Goal: Information Seeking & Learning: Learn about a topic

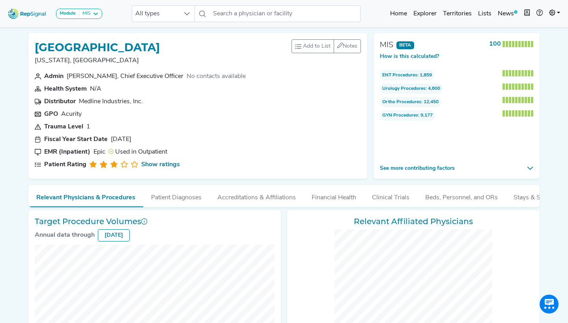
click at [550, 15] on icon at bounding box center [552, 12] width 6 height 6
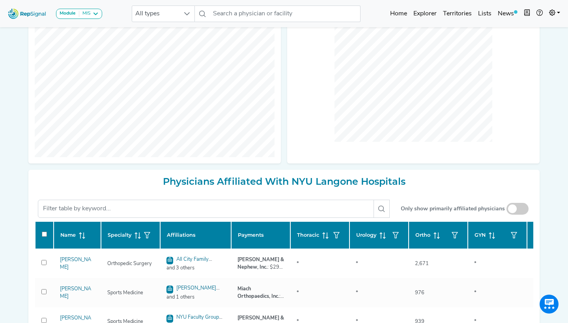
scroll to position [245, 0]
click at [522, 52] on link "Admin" at bounding box center [531, 50] width 62 height 16
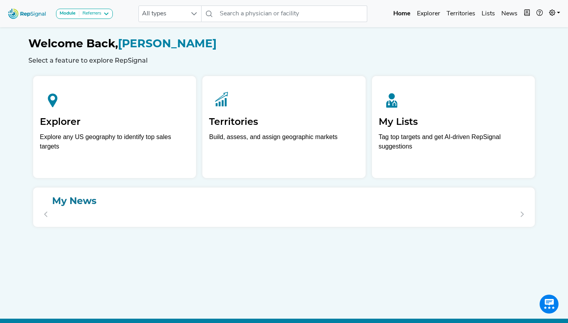
click at [88, 11] on div "Referrers" at bounding box center [90, 14] width 22 height 6
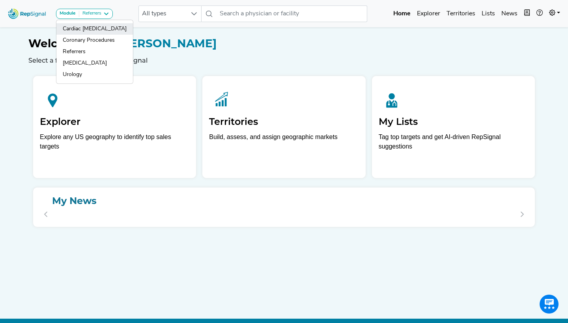
click at [94, 29] on link "Cardiac [MEDICAL_DATA]" at bounding box center [94, 28] width 76 height 11
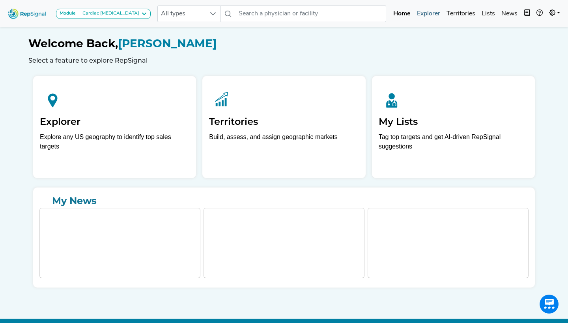
click at [439, 11] on link "Explorer" at bounding box center [428, 14] width 30 height 16
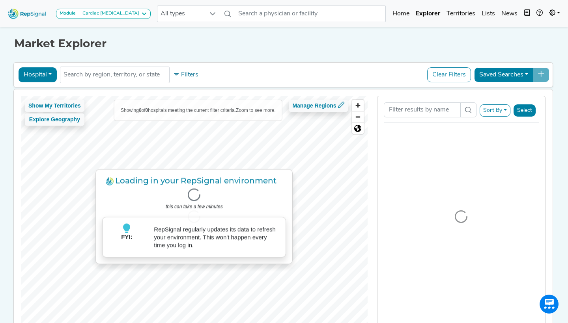
click at [34, 70] on button "Hospital" at bounding box center [38, 74] width 38 height 15
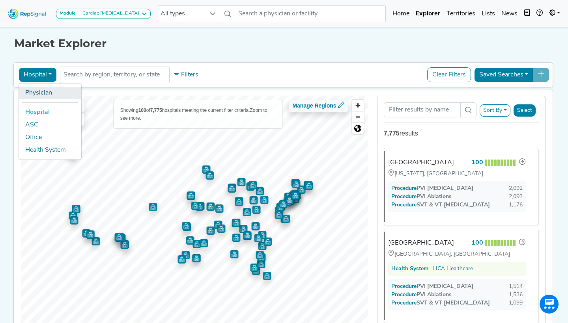
click at [37, 90] on link "Physician" at bounding box center [50, 93] width 62 height 13
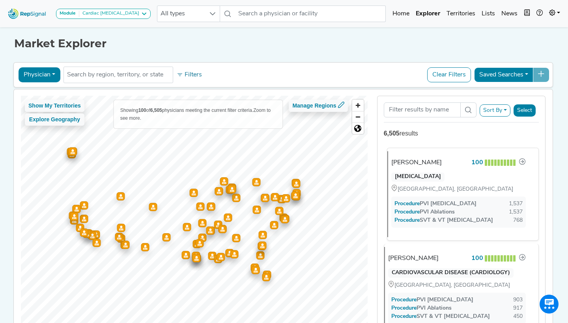
click at [417, 160] on div "[PERSON_NAME]" at bounding box center [416, 162] width 50 height 9
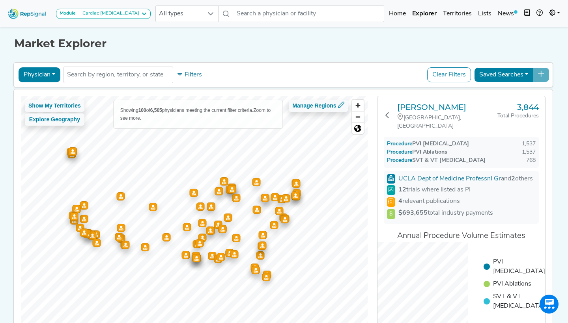
click at [382, 114] on div "Brett Gidney Santa Barbara, CA 3,844 Total Procedures Procedure PVI Ablation 1,…" at bounding box center [461, 224] width 168 height 257
click at [387, 113] on icon at bounding box center [387, 115] width 6 height 6
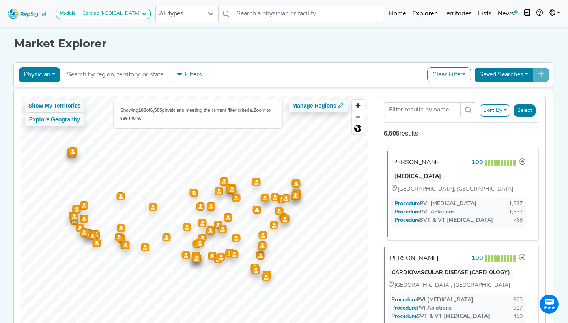
click at [436, 166] on div "Brett Gidney 100" at bounding box center [458, 163] width 134 height 10
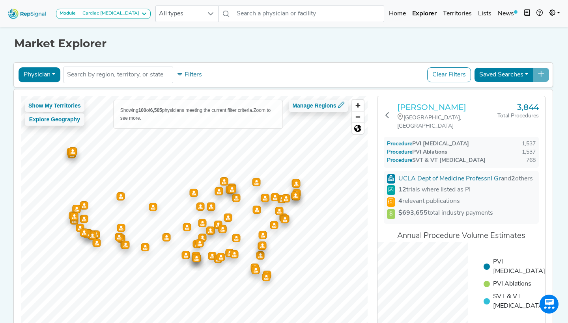
click at [419, 106] on h3 "[PERSON_NAME]" at bounding box center [447, 106] width 100 height 9
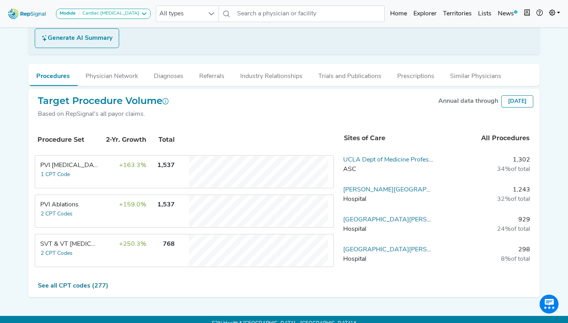
scroll to position [168, 0]
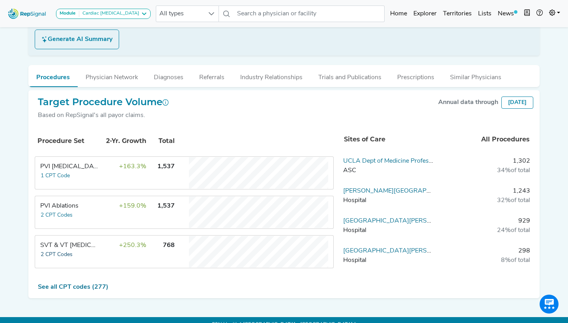
click at [51, 250] on button "2 CPT Codes" at bounding box center [56, 254] width 33 height 9
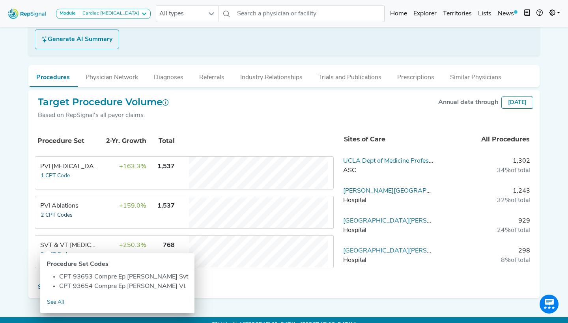
click at [63, 211] on button "2 CPT Codes" at bounding box center [56, 215] width 33 height 9
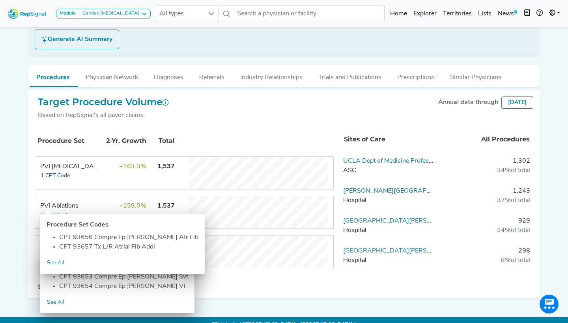
click at [56, 171] on button "1 CPT Code" at bounding box center [55, 175] width 30 height 9
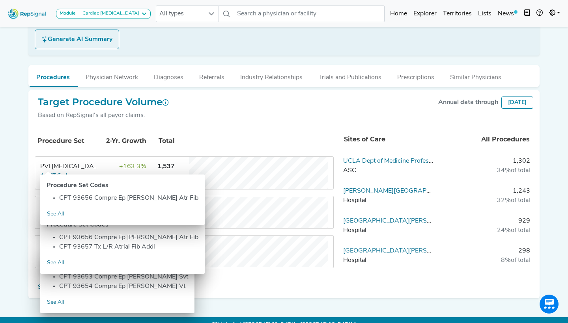
click at [24, 176] on div "[PERSON_NAME] [GEOGRAPHIC_DATA], [GEOGRAPHIC_DATA] Add to List Recent Lists: St…" at bounding box center [284, 78] width 520 height 439
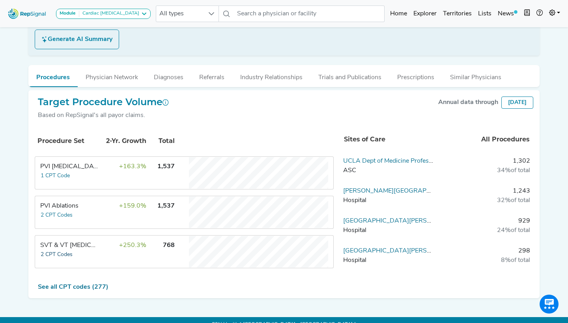
click at [58, 250] on button "2 CPT Codes" at bounding box center [56, 254] width 33 height 9
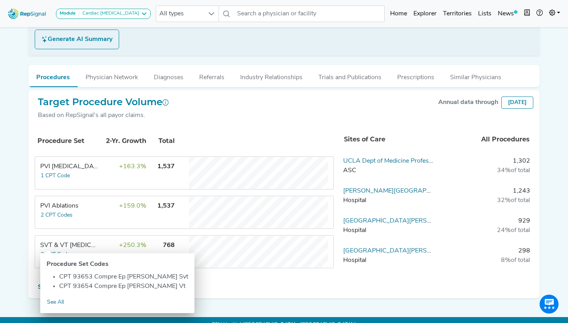
click at [20, 224] on div "Module Cardiac [MEDICAL_DATA] Cardiac [MEDICAL_DATA] Coronary Procedures Referr…" at bounding box center [284, 82] width 568 height 501
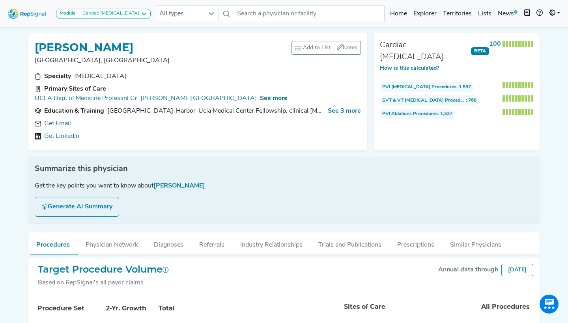
scroll to position [0, 0]
click at [445, 95] on span "SVT & VT [MEDICAL_DATA] Procedures : 768" at bounding box center [429, 100] width 99 height 10
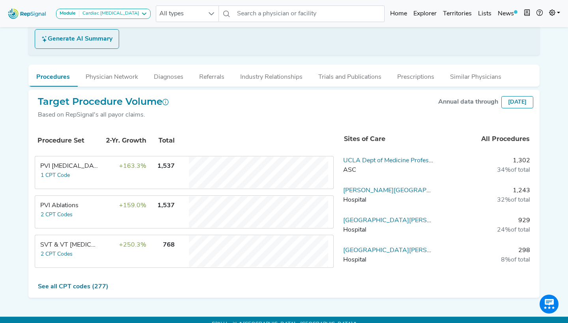
scroll to position [168, 0]
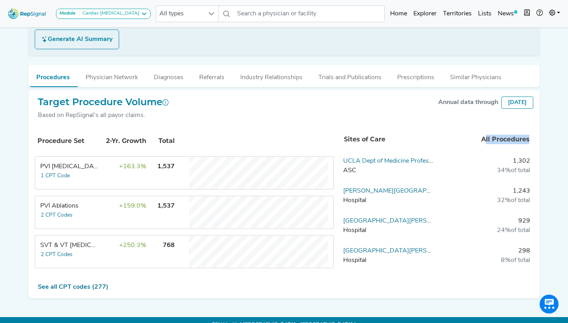
drag, startPoint x: 486, startPoint y: 129, endPoint x: 532, endPoint y: 136, distance: 46.3
click at [532, 136] on th "All Procedures" at bounding box center [484, 140] width 96 height 26
click at [74, 284] on link "See all CPT codes (277)" at bounding box center [73, 287] width 71 height 6
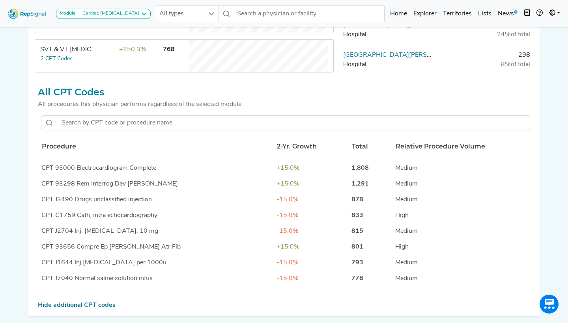
scroll to position [0, 0]
drag, startPoint x: 73, startPoint y: 158, endPoint x: 192, endPoint y: 158, distance: 118.2
click at [192, 164] on div "CPT 93000 Electrocardiogram Complete" at bounding box center [155, 168] width 229 height 9
drag, startPoint x: 184, startPoint y: 180, endPoint x: 62, endPoint y: 168, distance: 122.4
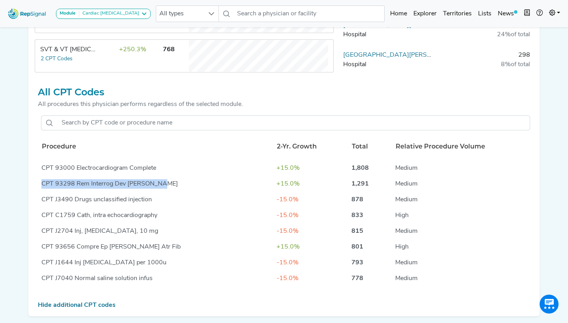
click at [62, 176] on td "CPT 93298 Rem Interrog Dev [PERSON_NAME]" at bounding box center [155, 184] width 235 height 16
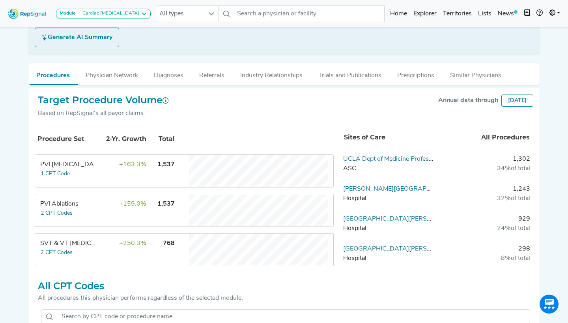
scroll to position [175, 0]
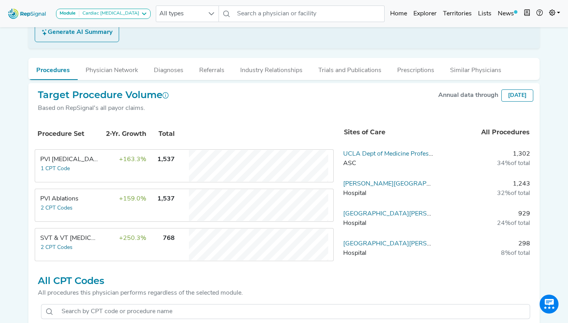
click at [97, 169] on td "+163.3%" at bounding box center [120, 166] width 51 height 32
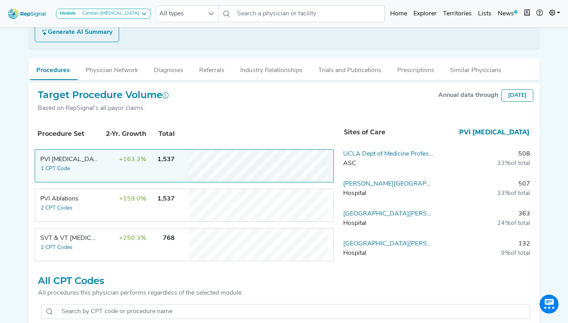
scroll to position [0, 0]
click at [99, 196] on td "+159.0%" at bounding box center [120, 206] width 51 height 32
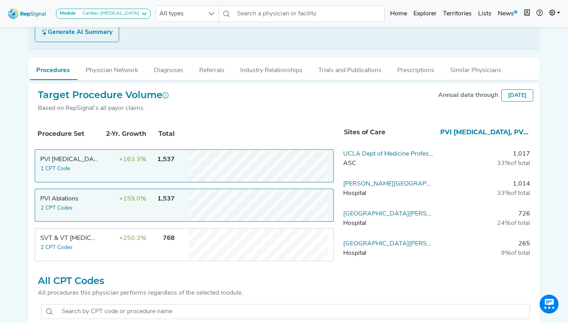
click at [96, 150] on td "+163.3%" at bounding box center [120, 166] width 51 height 32
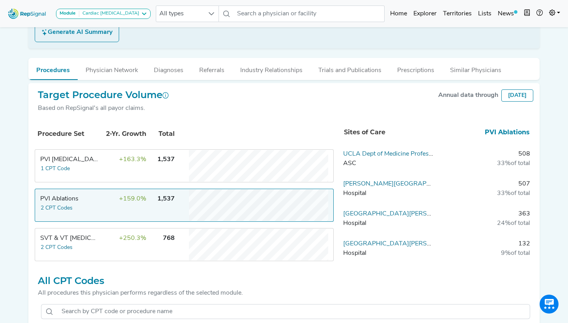
click at [111, 159] on td "+163.3%" at bounding box center [120, 166] width 51 height 32
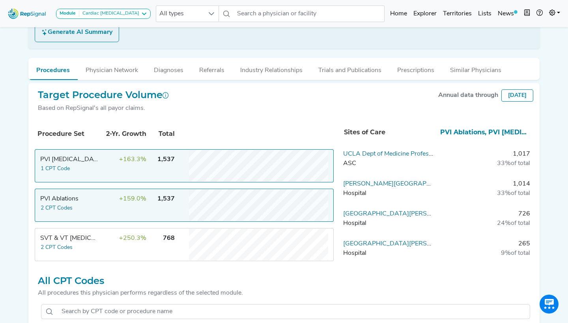
click at [111, 159] on td "+163.3%" at bounding box center [120, 166] width 51 height 32
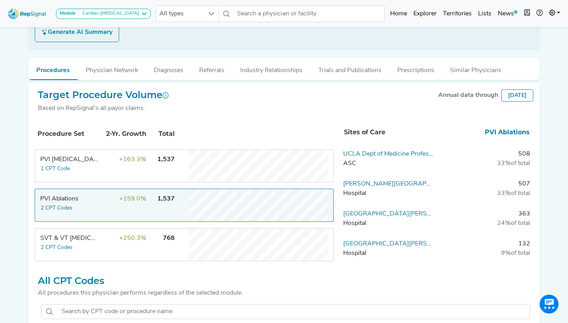
click at [111, 159] on td "+163.3%" at bounding box center [120, 166] width 51 height 32
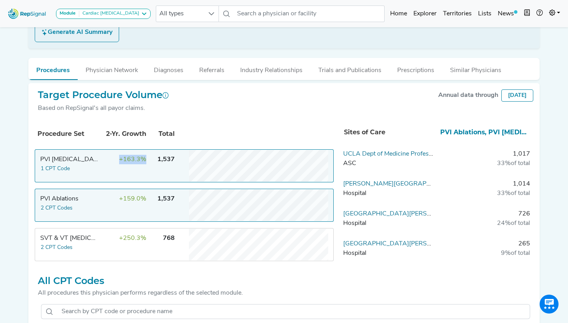
click at [111, 159] on td "+163.3%" at bounding box center [120, 166] width 51 height 32
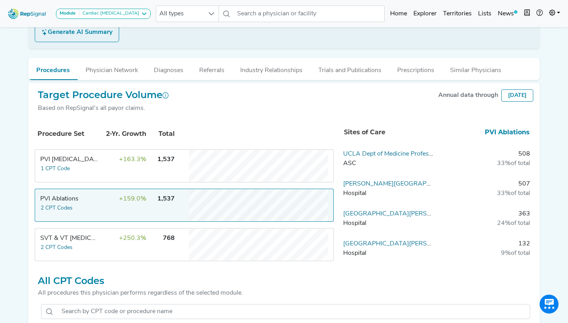
click at [106, 201] on td "+159.0%" at bounding box center [120, 206] width 51 height 32
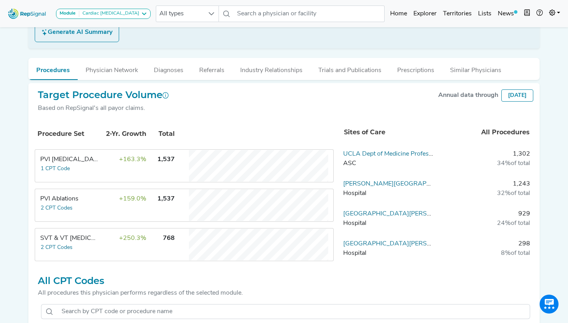
click at [110, 236] on td "+250.3%" at bounding box center [120, 245] width 51 height 32
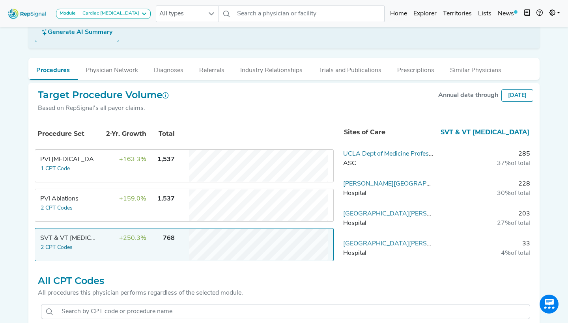
click at [110, 236] on td "+250.3%" at bounding box center [120, 245] width 51 height 32
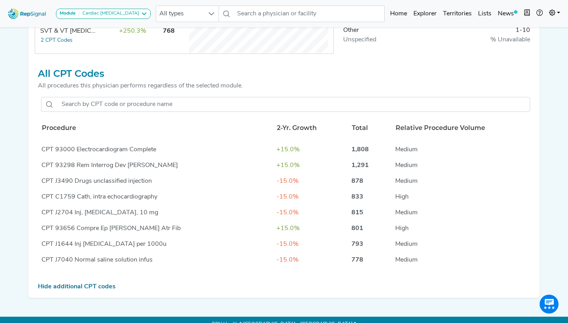
scroll to position [381, 0]
